Goal: Feedback & Contribution: Leave review/rating

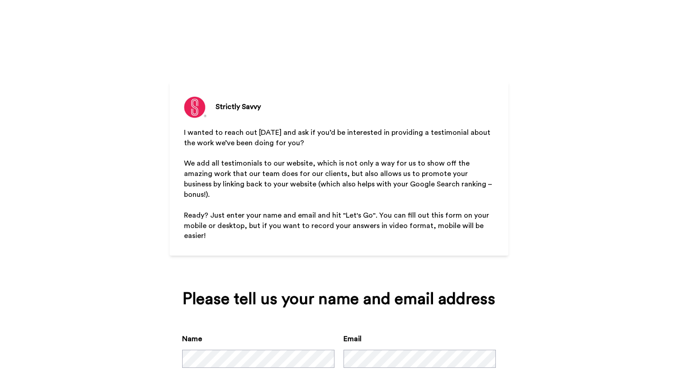
scroll to position [47, 0]
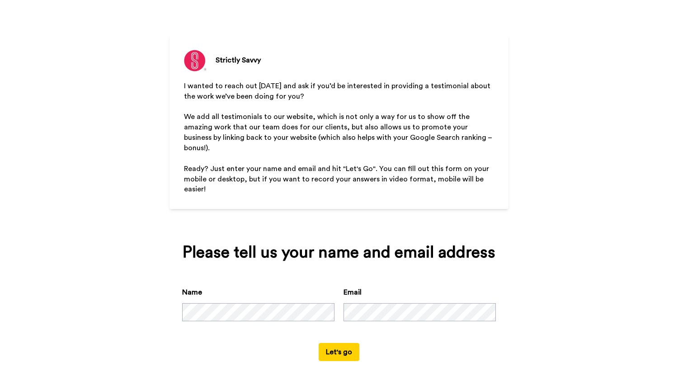
click at [328, 343] on button "Let's go" at bounding box center [339, 352] width 41 height 18
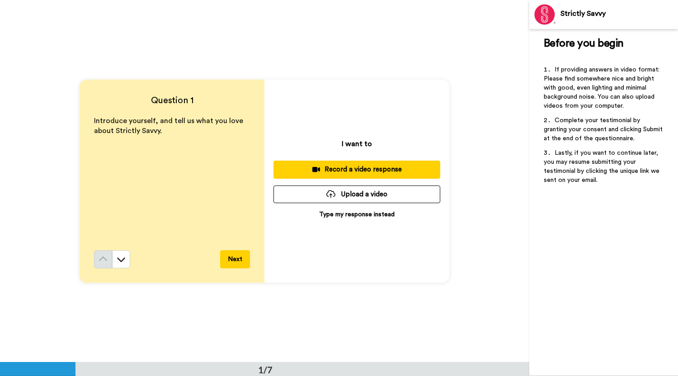
click at [351, 214] on p "Type my response instead" at bounding box center [356, 214] width 75 height 9
click at [344, 211] on p "Type my response instead" at bounding box center [356, 214] width 75 height 9
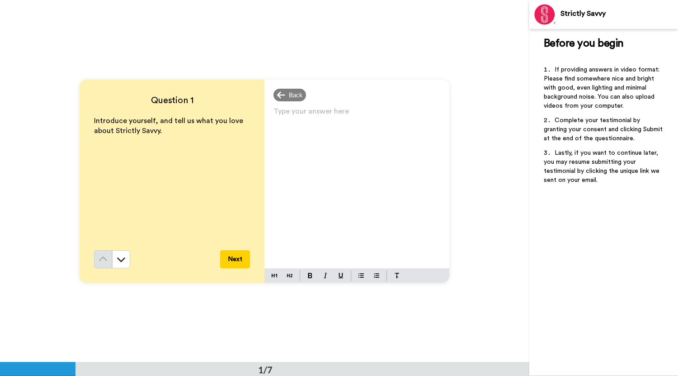
click at [309, 113] on p "Type your answer here ﻿" at bounding box center [356, 114] width 167 height 13
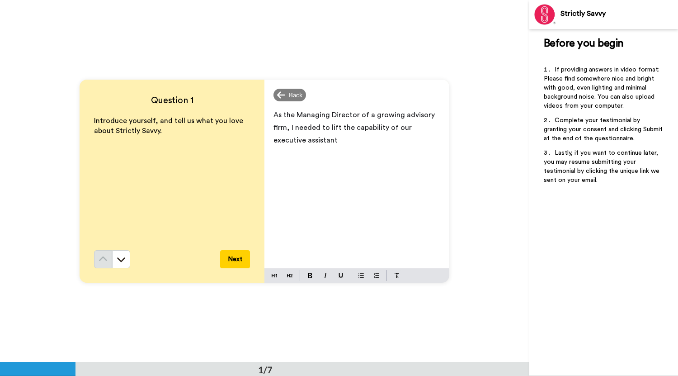
click at [306, 140] on p "As the Managing Director of a growing advisory firm, I needed to lift the capab…" at bounding box center [356, 127] width 167 height 38
click at [327, 126] on span "As the Managing Director of a growing advisory firm, I needed to lift the capab…" at bounding box center [354, 127] width 163 height 33
click at [385, 139] on p "As the Managing Director of a growing advisory firm, I needed to uplift the cap…" at bounding box center [356, 127] width 167 height 38
click at [330, 151] on span "As the Managing Director of a growing advisory firm, I needed to uplift the cap…" at bounding box center [354, 133] width 163 height 45
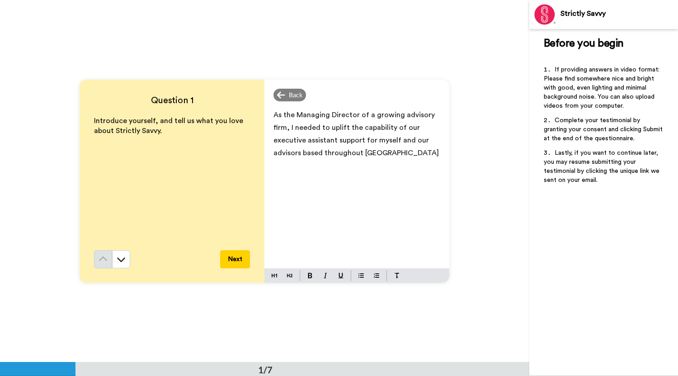
click at [393, 148] on p "As the Managing Director of a growing advisory firm, I needed to uplift the cap…" at bounding box center [356, 133] width 167 height 51
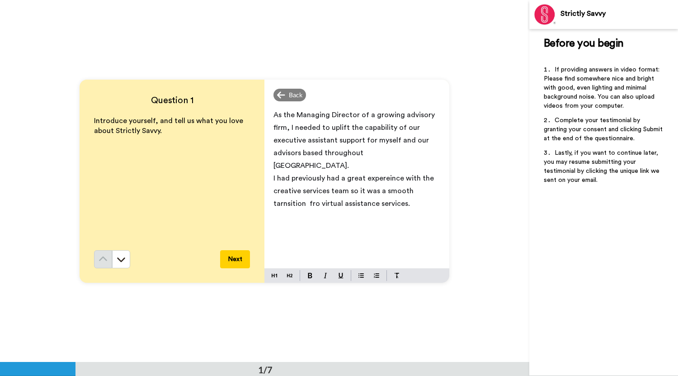
click at [407, 235] on div "As the Managing Director of a growing advisory firm, I needed to uplift the cap…" at bounding box center [356, 186] width 185 height 163
click at [395, 137] on span "As the Managing Director of a growing advisory firm, I needed to uplift the cap…" at bounding box center [354, 140] width 163 height 58
click at [437, 139] on span "As the Managing Director of a growing advisory firm, I needed to uplift the cap…" at bounding box center [354, 140] width 163 height 58
click at [293, 188] on span "I had previously had a great experience working with the creative services team…" at bounding box center [355, 190] width 164 height 33
click at [330, 190] on span "I had previously had a great experience working with the creative services team…" at bounding box center [353, 196] width 161 height 45
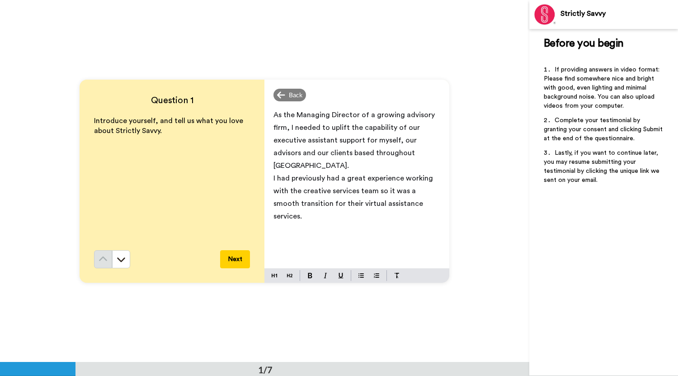
click at [228, 258] on button "Next" at bounding box center [235, 259] width 30 height 18
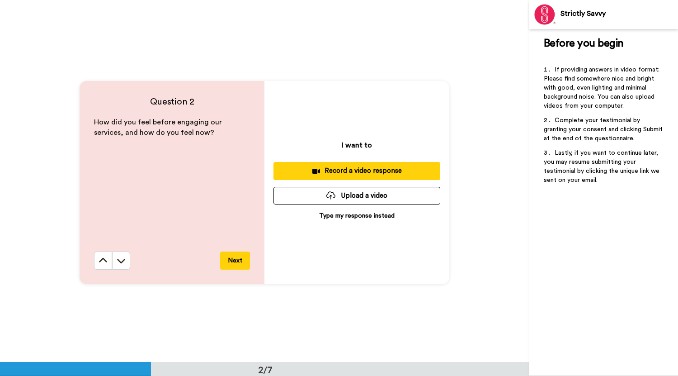
scroll to position [362, 0]
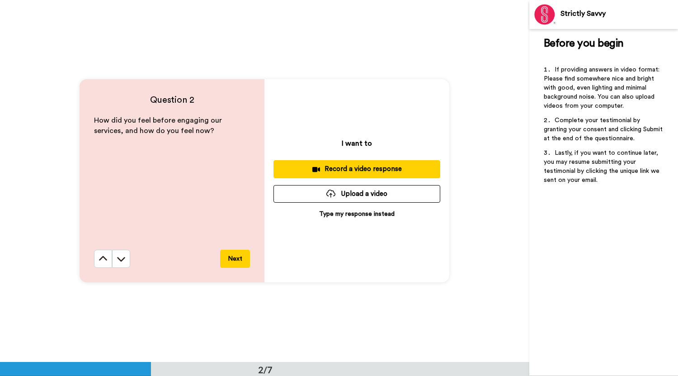
click at [334, 214] on p "Type my response instead" at bounding box center [356, 213] width 75 height 9
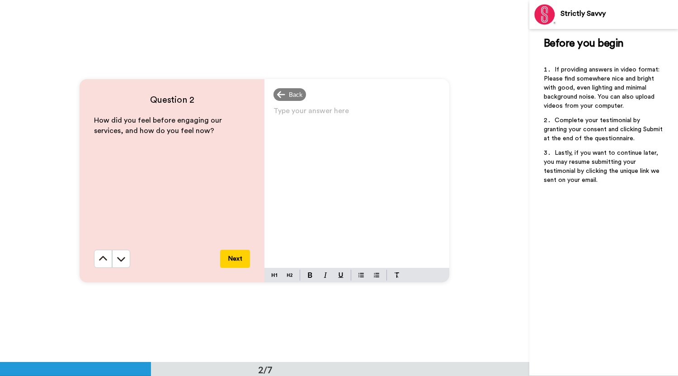
click at [298, 118] on p "Type your answer here ﻿" at bounding box center [356, 114] width 167 height 13
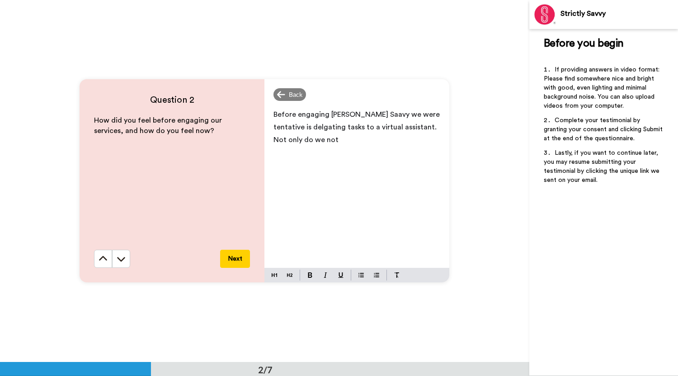
drag, startPoint x: 336, startPoint y: 113, endPoint x: 315, endPoint y: 194, distance: 84.1
click at [315, 194] on div "Before engaging [PERSON_NAME] Saavy we were tentative is delgating tasks to a v…" at bounding box center [356, 185] width 185 height 163
click at [342, 113] on span "Before engaging [PERSON_NAME] Saavy we were tentative is delgating tasks to a v…" at bounding box center [357, 121] width 168 height 20
click at [360, 113] on span "Before engaging Strictly Saavy we were tentative is delgating tasks to a virtua…" at bounding box center [357, 121] width 169 height 20
click at [437, 112] on span "Before engaging Strictly Savvy we were tentative is delgating tasks to a virtua…" at bounding box center [357, 121] width 168 height 20
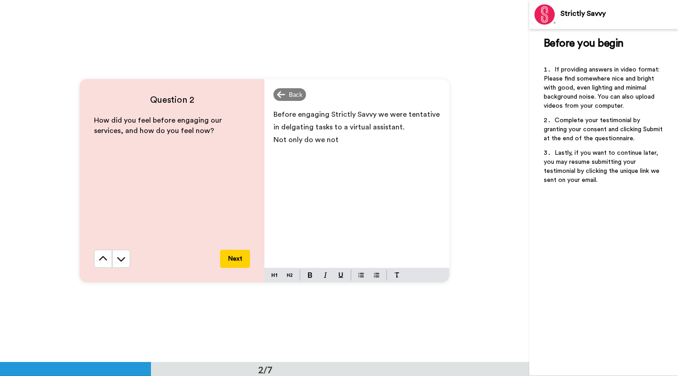
click at [291, 130] on span "Before engaging Strictly Savvy we were tentative in delgating tasks to a virtua…" at bounding box center [357, 121] width 168 height 20
click at [296, 127] on span "Before engaging Strictly Savvy we were tentative in delgating tasks to a virtua…" at bounding box center [357, 121] width 168 height 20
click at [343, 127] on span "Before engaging Strictly Savvy we were tentative in delegating tasks to a virtu…" at bounding box center [357, 121] width 168 height 20
click at [336, 138] on p "Not only do we not" at bounding box center [356, 139] width 167 height 13
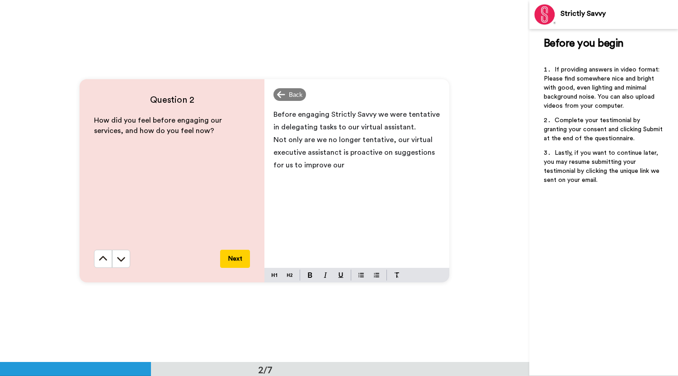
drag, startPoint x: 317, startPoint y: 152, endPoint x: 305, endPoint y: 160, distance: 14.3
click at [305, 160] on p "Not only are we no longer tentative, our virtual executive assistanct is proact…" at bounding box center [356, 152] width 167 height 38
click at [432, 151] on span "Not only are we no longer tentative, our virtual executive assistant is proacti…" at bounding box center [353, 152] width 161 height 33
click at [357, 165] on p "Not only are we no longer tentative, our virtual executive assistant is proacti…" at bounding box center [356, 152] width 167 height 38
click at [369, 166] on span "Not only are we no longer tentative, our virtual executive assistant is proacti…" at bounding box center [355, 152] width 164 height 33
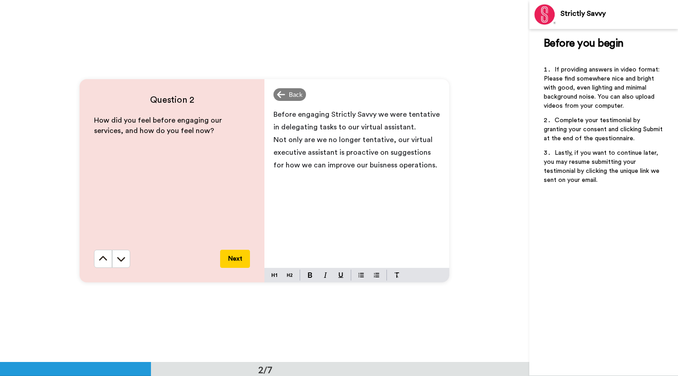
click at [364, 164] on span "Not only are we no longer tentative, our virtual executive assistant is proacti…" at bounding box center [355, 152] width 164 height 33
click at [376, 218] on div "Before engaging Strictly Savvy we were tentative in delegating tasks to our vir…" at bounding box center [356, 185] width 185 height 163
click at [237, 254] on button "Next" at bounding box center [235, 258] width 30 height 18
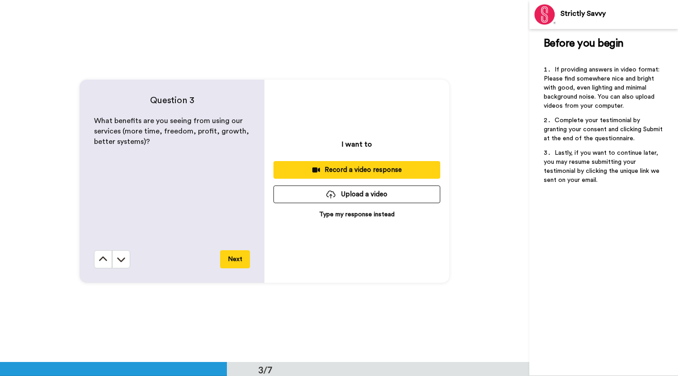
scroll to position [724, 0]
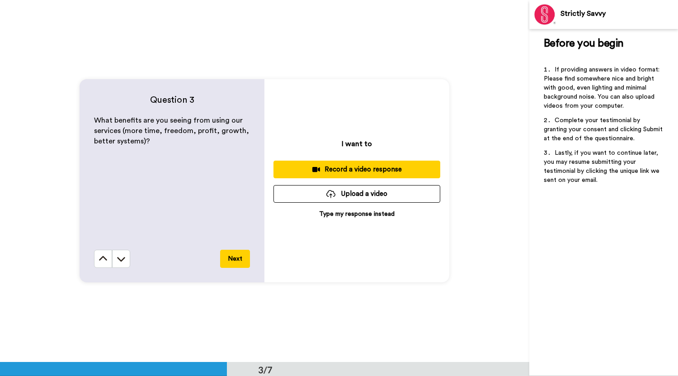
click at [344, 213] on p "Type my response instead" at bounding box center [356, 213] width 75 height 9
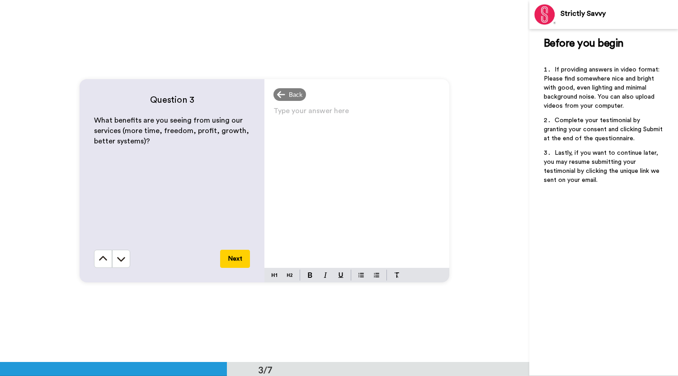
click at [298, 110] on p "Type your answer here ﻿" at bounding box center [356, 114] width 167 height 13
click at [325, 115] on span "The benefits are more time dedicated to winning new buisness." at bounding box center [356, 121] width 167 height 20
click at [402, 114] on span "The benefits are enabling me more time dedicated to winning new buisness." at bounding box center [341, 121] width 136 height 20
click at [383, 125] on span "The benefits are enabling me more time to dedicate to winning new buisness." at bounding box center [345, 121] width 145 height 20
click at [392, 130] on p "The benefits are enabling me more time to dedicate to winning new business." at bounding box center [356, 120] width 167 height 25
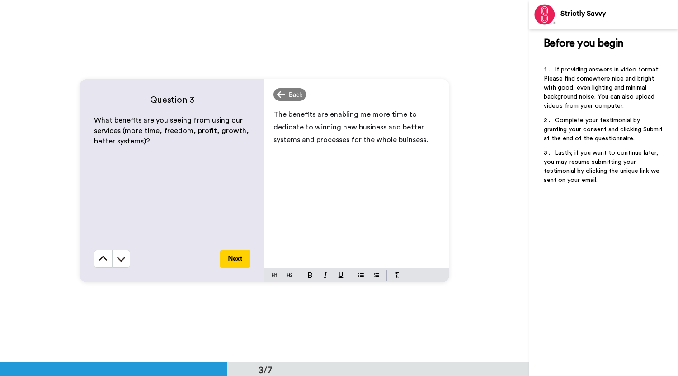
click at [403, 141] on span "The benefits are enabling me more time to dedicate to winning new business and …" at bounding box center [350, 127] width 155 height 33
click at [239, 257] on button "Next" at bounding box center [235, 258] width 30 height 18
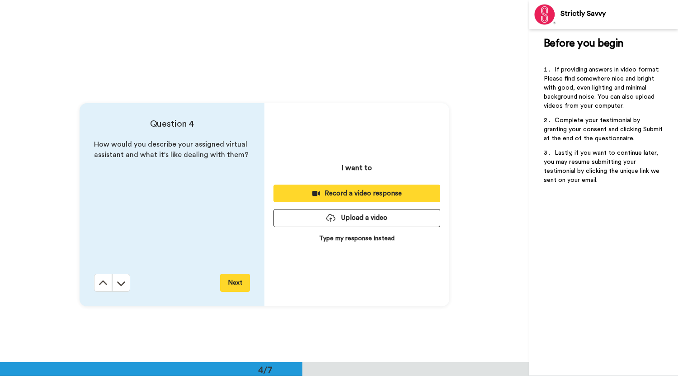
scroll to position [1085, 0]
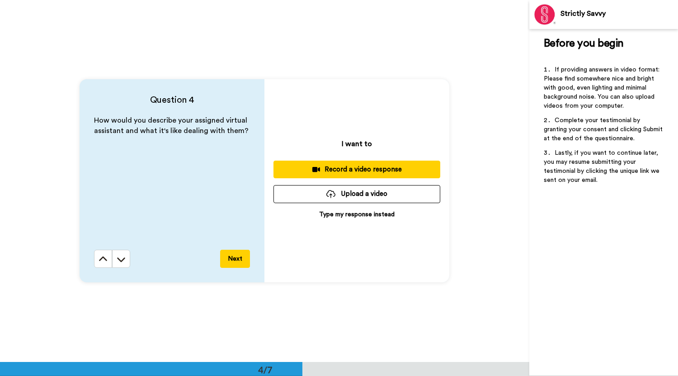
click at [335, 213] on p "Type my response instead" at bounding box center [356, 214] width 75 height 9
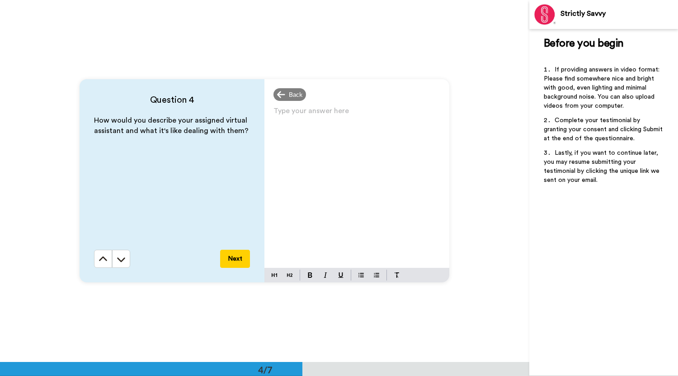
click at [307, 112] on p "Type your answer here ﻿" at bounding box center [356, 114] width 167 height 13
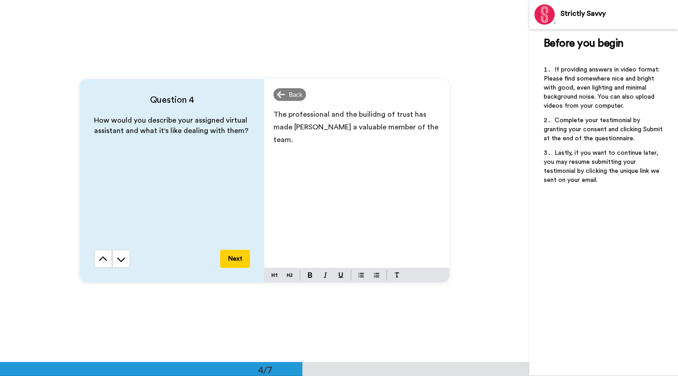
click at [345, 214] on div "The professional and the builidng of trust has made [PERSON_NAME] a valuable me…" at bounding box center [356, 185] width 185 height 163
click at [326, 113] on span "The professional and the building of trust has made [PERSON_NAME] a valuable me…" at bounding box center [356, 127] width 167 height 33
click at [235, 258] on button "Next" at bounding box center [235, 258] width 30 height 18
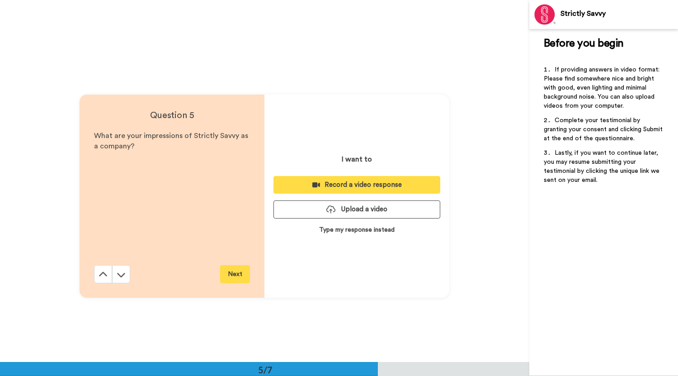
scroll to position [1447, 0]
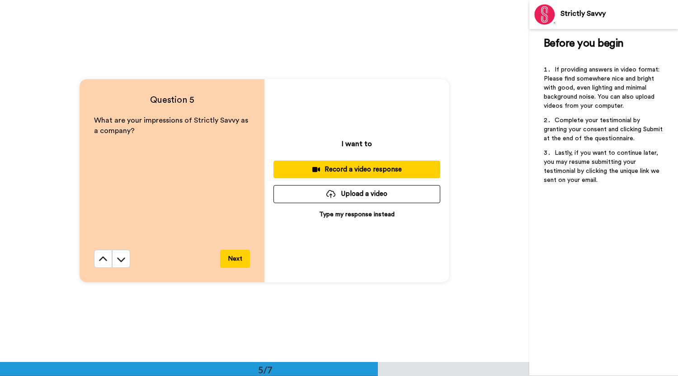
click at [325, 215] on p "Type my response instead" at bounding box center [356, 214] width 75 height 9
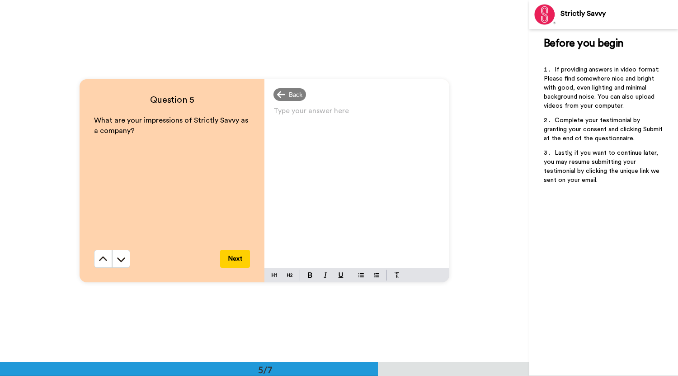
click at [306, 106] on div "Type your answer here ﻿" at bounding box center [356, 185] width 185 height 163
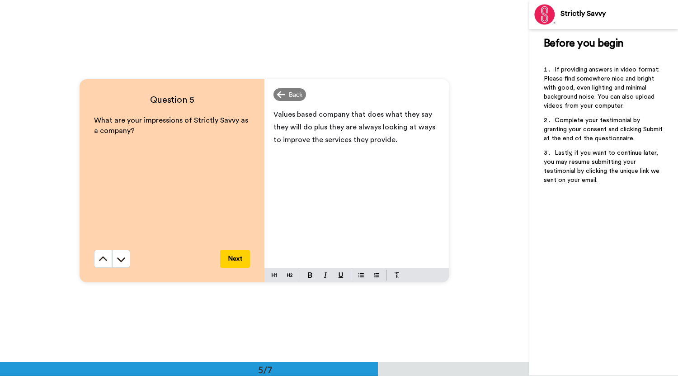
click at [233, 259] on button "Next" at bounding box center [235, 258] width 30 height 18
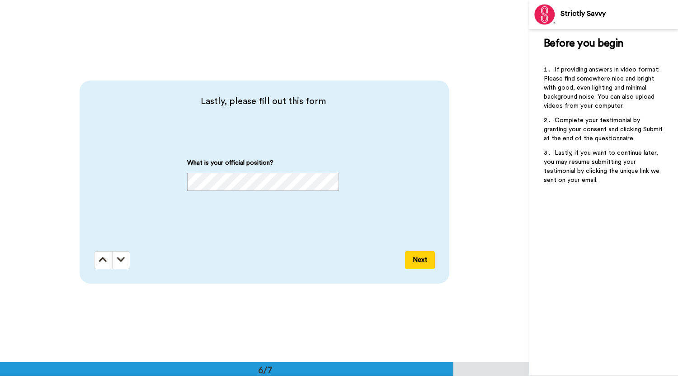
scroll to position [1808, 0]
click at [358, 246] on div "Lastly, please fill out this form What is your official position? Next" at bounding box center [265, 181] width 370 height 203
click at [418, 257] on button "Next" at bounding box center [420, 259] width 30 height 18
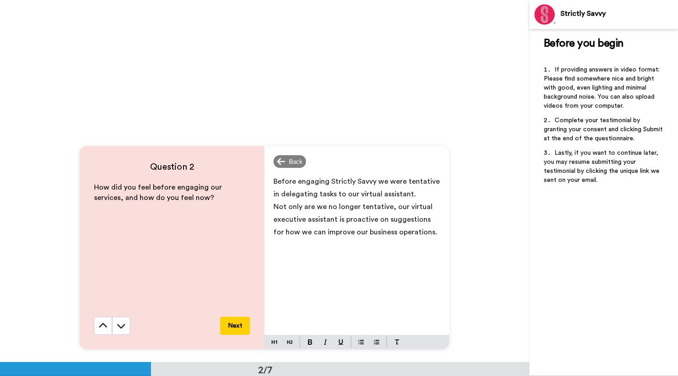
scroll to position [297, 0]
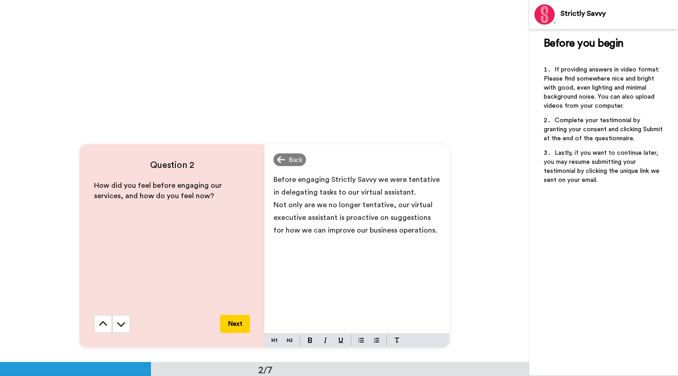
click at [386, 233] on span "Not only are we no longer tentative, our virtual executive assistant is proacti…" at bounding box center [355, 217] width 164 height 33
click at [384, 207] on span "Not only are we no longer tentative, our virtual executive assistant is proacti…" at bounding box center [353, 217] width 161 height 33
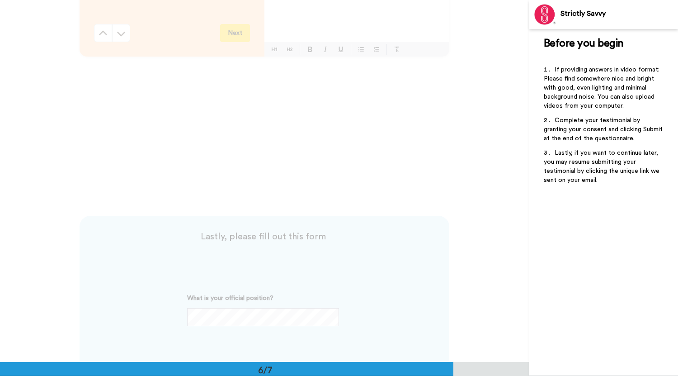
scroll to position [2170, 0]
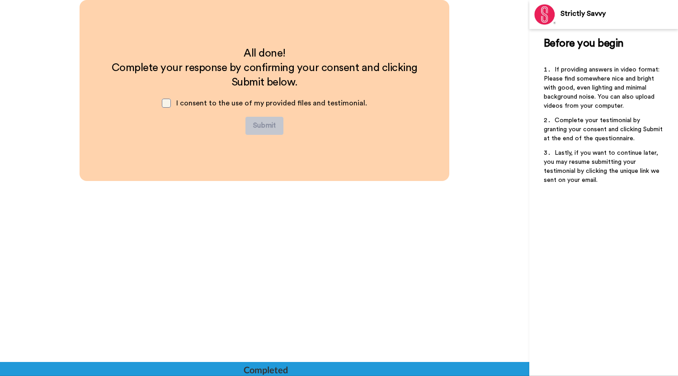
click at [167, 101] on span at bounding box center [166, 103] width 9 height 9
click at [254, 122] on button "Submit" at bounding box center [264, 126] width 38 height 18
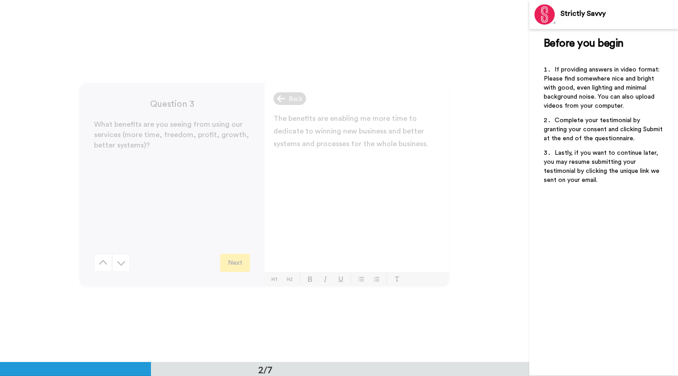
scroll to position [0, 0]
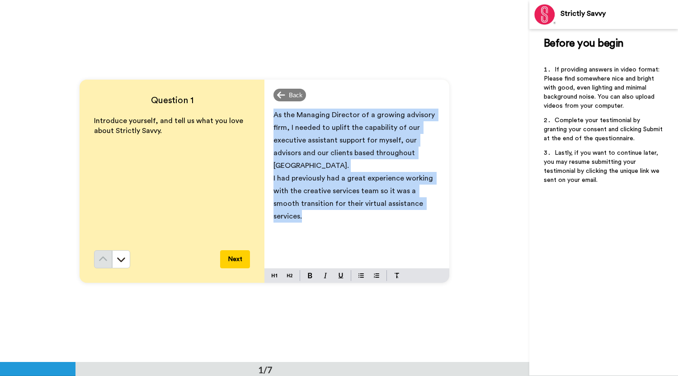
drag, startPoint x: 422, startPoint y: 190, endPoint x: 269, endPoint y: 115, distance: 170.2
click at [269, 115] on div "As the Managing Director of a growing advisory firm, I needed to uplift the cap…" at bounding box center [356, 186] width 185 height 163
copy div "As the Managing Director of a growing advisory firm, I needed to uplift the cap…"
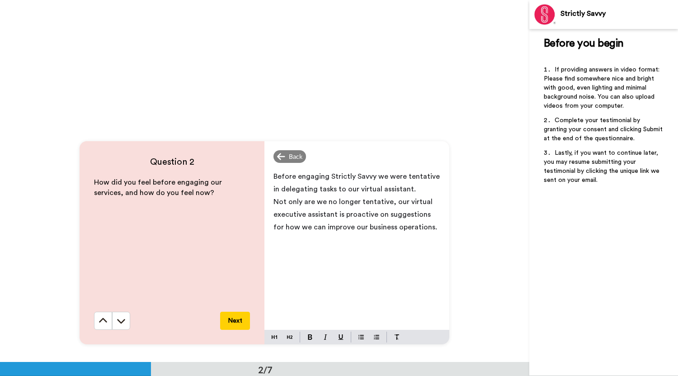
scroll to position [303, 0]
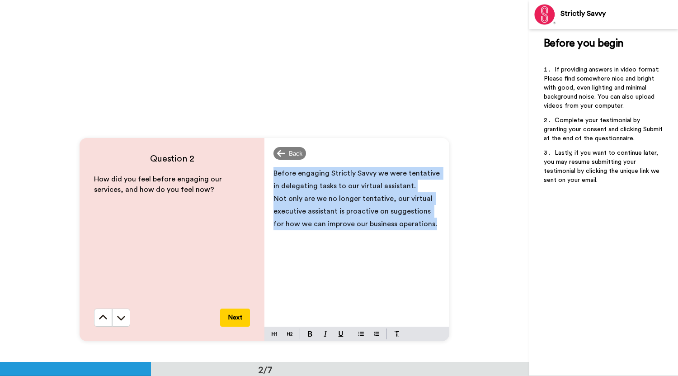
drag, startPoint x: 420, startPoint y: 226, endPoint x: 270, endPoint y: 174, distance: 158.9
click at [270, 174] on div "Before engaging Strictly Savvy we were tentative in delegating tasks to our vir…" at bounding box center [356, 244] width 185 height 163
copy div "Before engaging Strictly Savvy we were tentative in delegating tasks to our vir…"
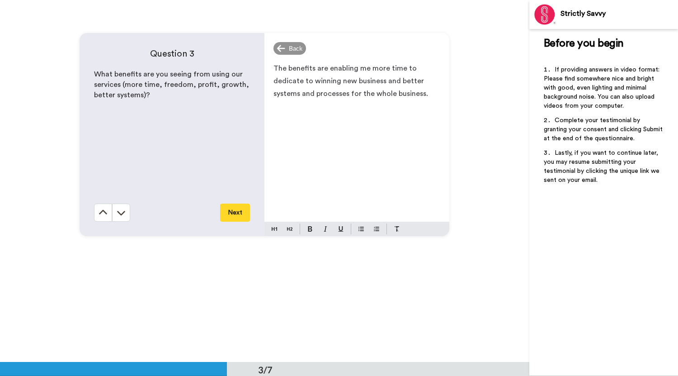
scroll to position [771, 0]
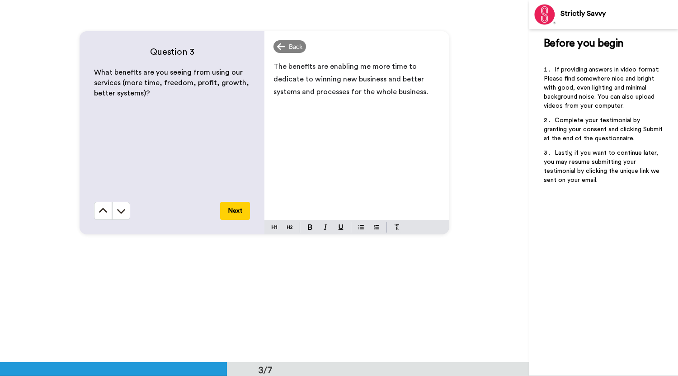
drag, startPoint x: 524, startPoint y: 67, endPoint x: 528, endPoint y: 132, distance: 64.7
click at [528, 132] on div "Question 1 Introduce yourself, and tell us what you love about Strictly Savvy. …" at bounding box center [264, 181] width 529 height 362
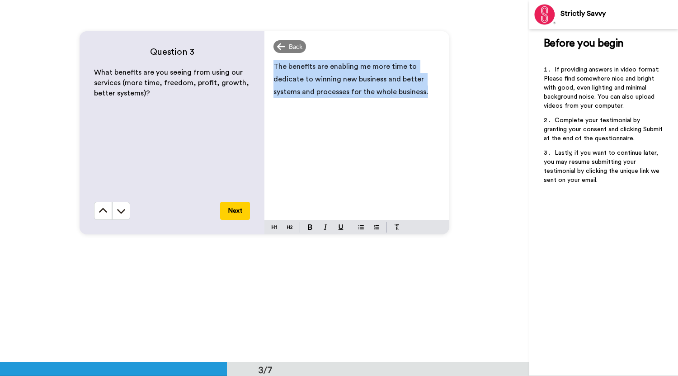
drag, startPoint x: 423, startPoint y: 91, endPoint x: 225, endPoint y: 66, distance: 199.4
click at [225, 66] on div "Question 3 What benefits are you seeing from using our services (more time, fre…" at bounding box center [265, 132] width 370 height 203
copy span "The benefits are enabling me more time to dedicate to winning new business and …"
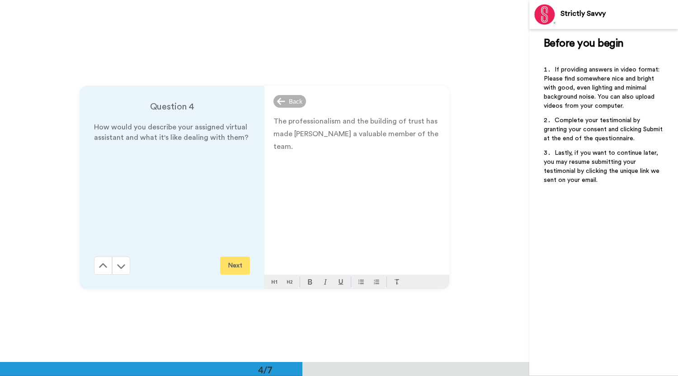
scroll to position [1123, 0]
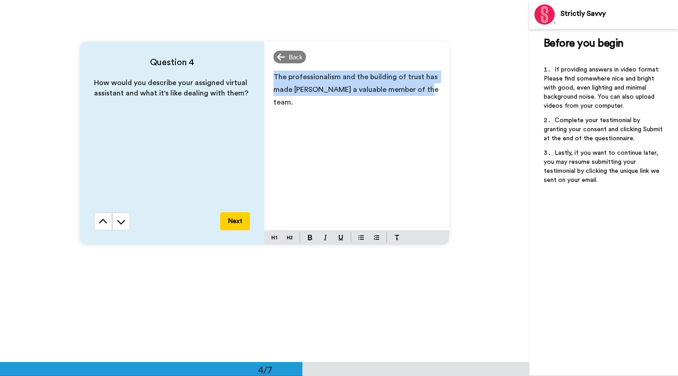
drag, startPoint x: 422, startPoint y: 94, endPoint x: 251, endPoint y: 78, distance: 171.5
click at [251, 78] on div "Question 4 How would you describe your assigned virtual assistant and what it's…" at bounding box center [265, 143] width 370 height 203
copy span "The professionalism and the building of trust has made [PERSON_NAME] a valuable…"
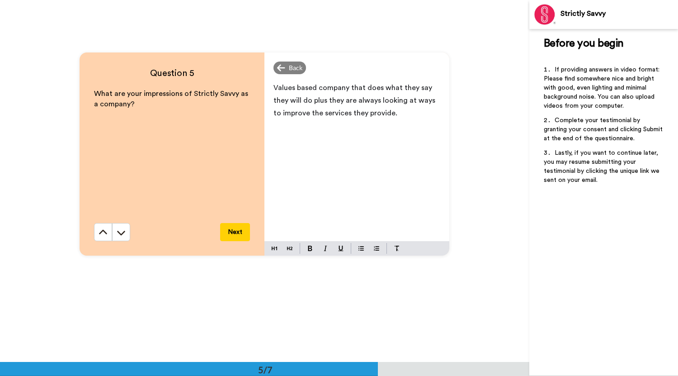
scroll to position [1481, 0]
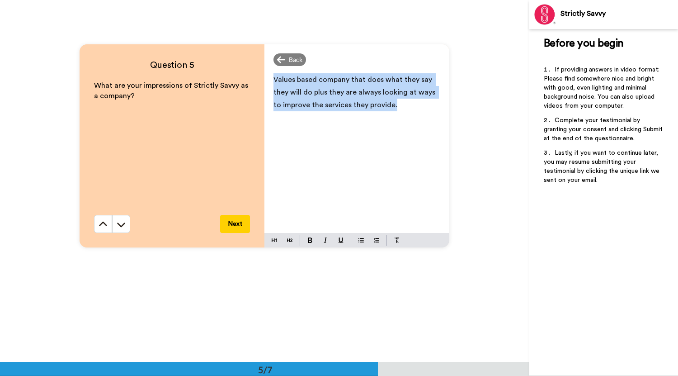
drag, startPoint x: 385, startPoint y: 107, endPoint x: 246, endPoint y: 70, distance: 143.9
click at [246, 70] on div "Question 5 What are your impressions of Strictly Savvy as a company? Next Back …" at bounding box center [265, 145] width 370 height 203
copy span "Values based company that does what they say they will do plus they are always …"
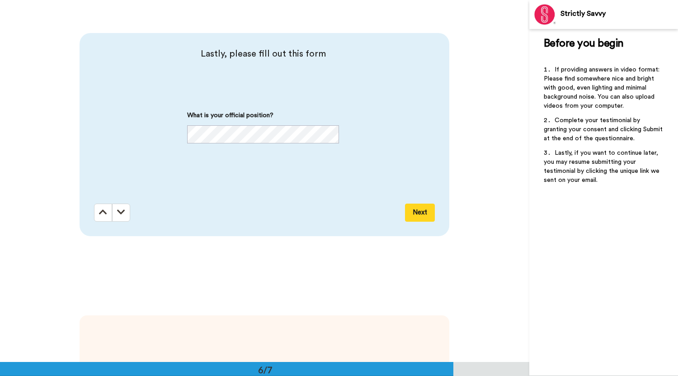
scroll to position [1856, 0]
click at [167, 127] on div "What is your official position?" at bounding box center [263, 130] width 338 height 42
click at [426, 209] on button "Next" at bounding box center [420, 211] width 30 height 18
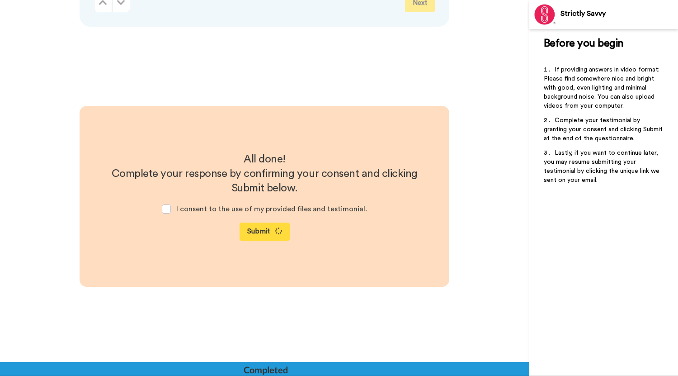
scroll to position [2080, 0]
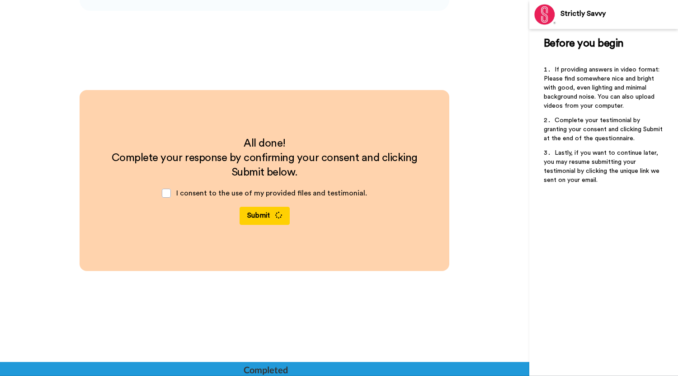
click at [268, 212] on button "Submit" at bounding box center [265, 216] width 50 height 18
click at [171, 195] on span at bounding box center [166, 192] width 9 height 9
click at [260, 217] on button "Submit" at bounding box center [265, 216] width 50 height 18
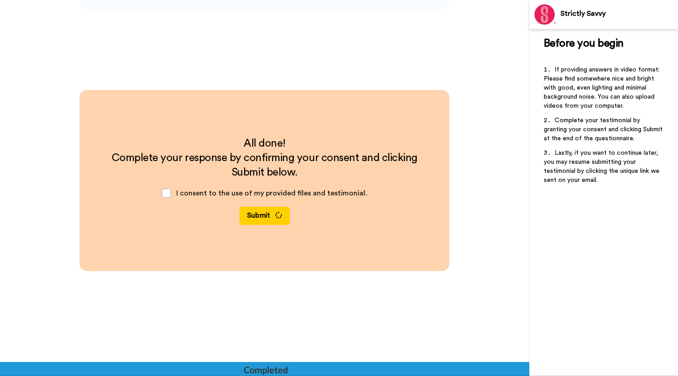
click at [260, 217] on button "Submit" at bounding box center [265, 216] width 50 height 18
